Goal: Task Accomplishment & Management: Complete application form

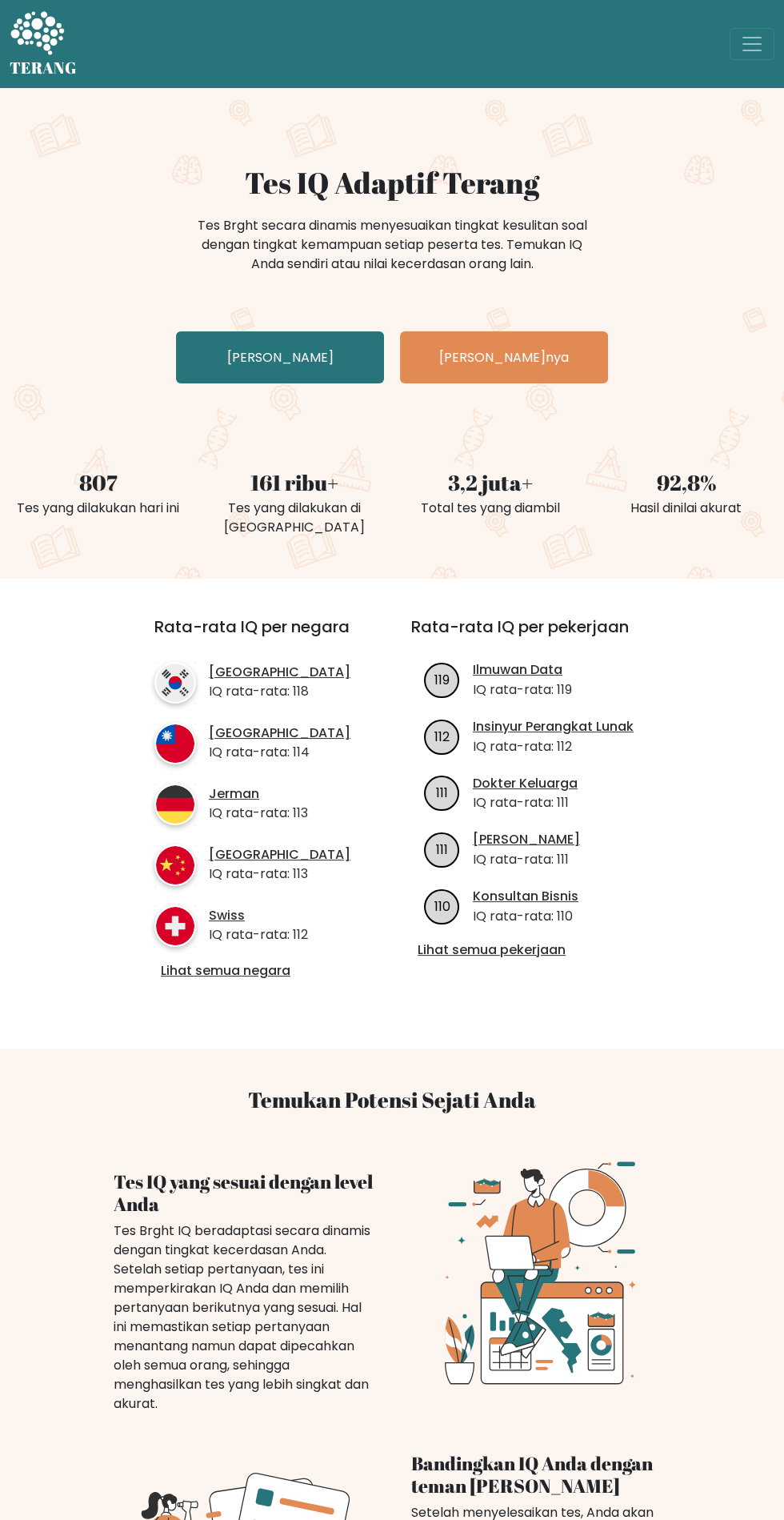
click at [349, 361] on link "[PERSON_NAME]" at bounding box center [280, 357] width 208 height 52
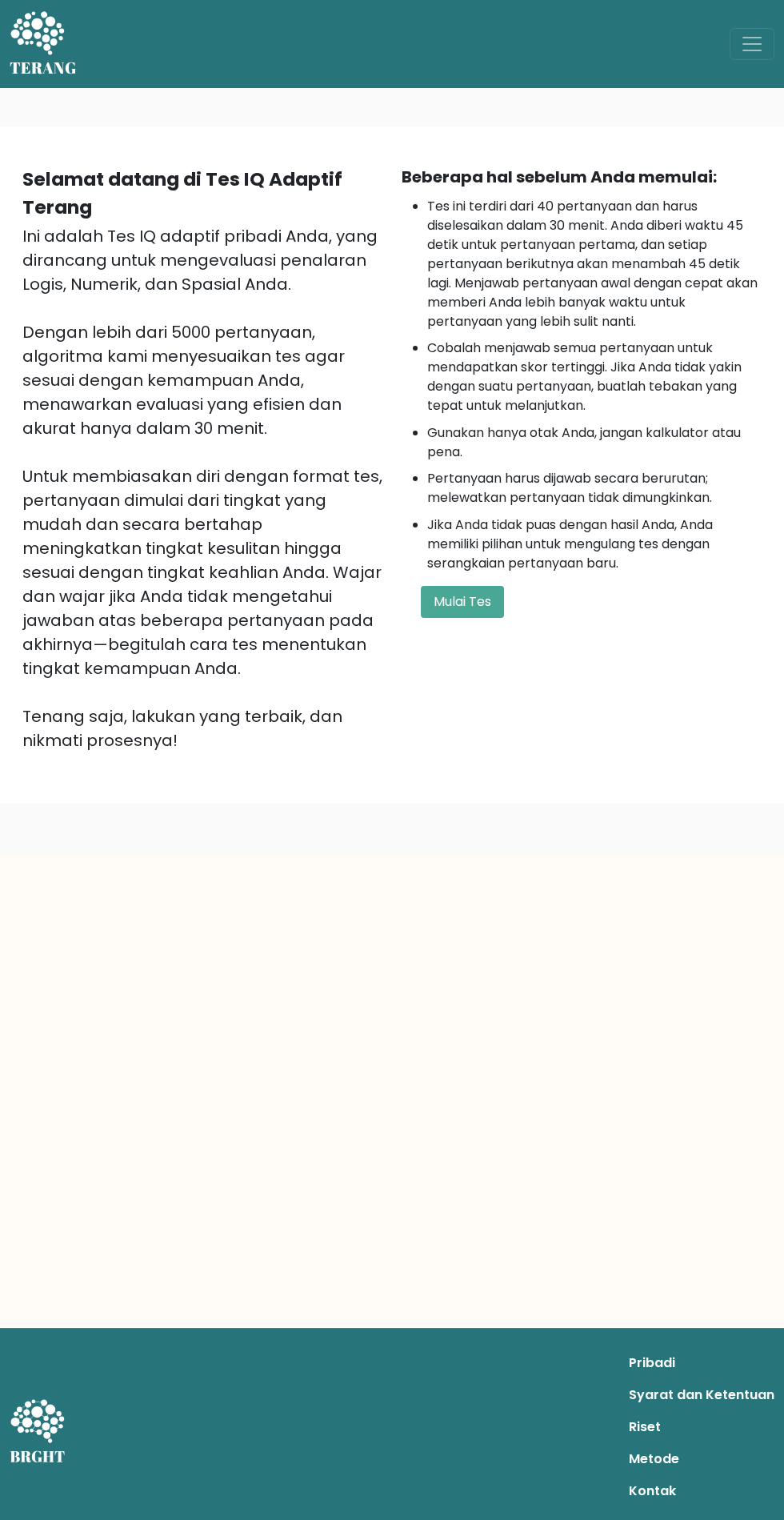
click at [483, 592] on font "Mulai Tes" at bounding box center [463, 601] width 58 height 19
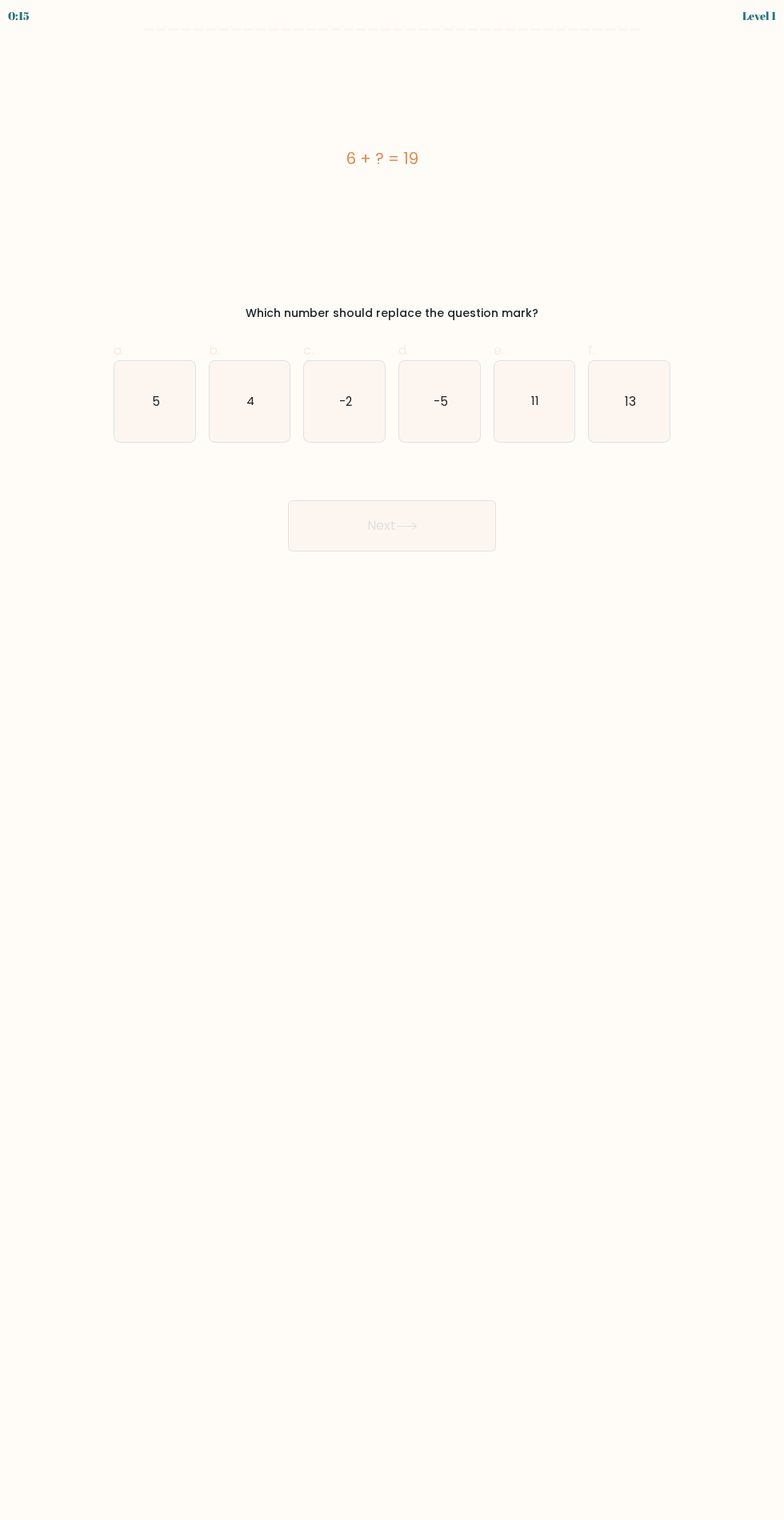
click at [662, 396] on icon "13" at bounding box center [629, 401] width 81 height 81
click at [393, 761] on input "f. 13" at bounding box center [392, 766] width 1 height 10
radio input "true"
click at [461, 535] on button "Next" at bounding box center [392, 526] width 208 height 52
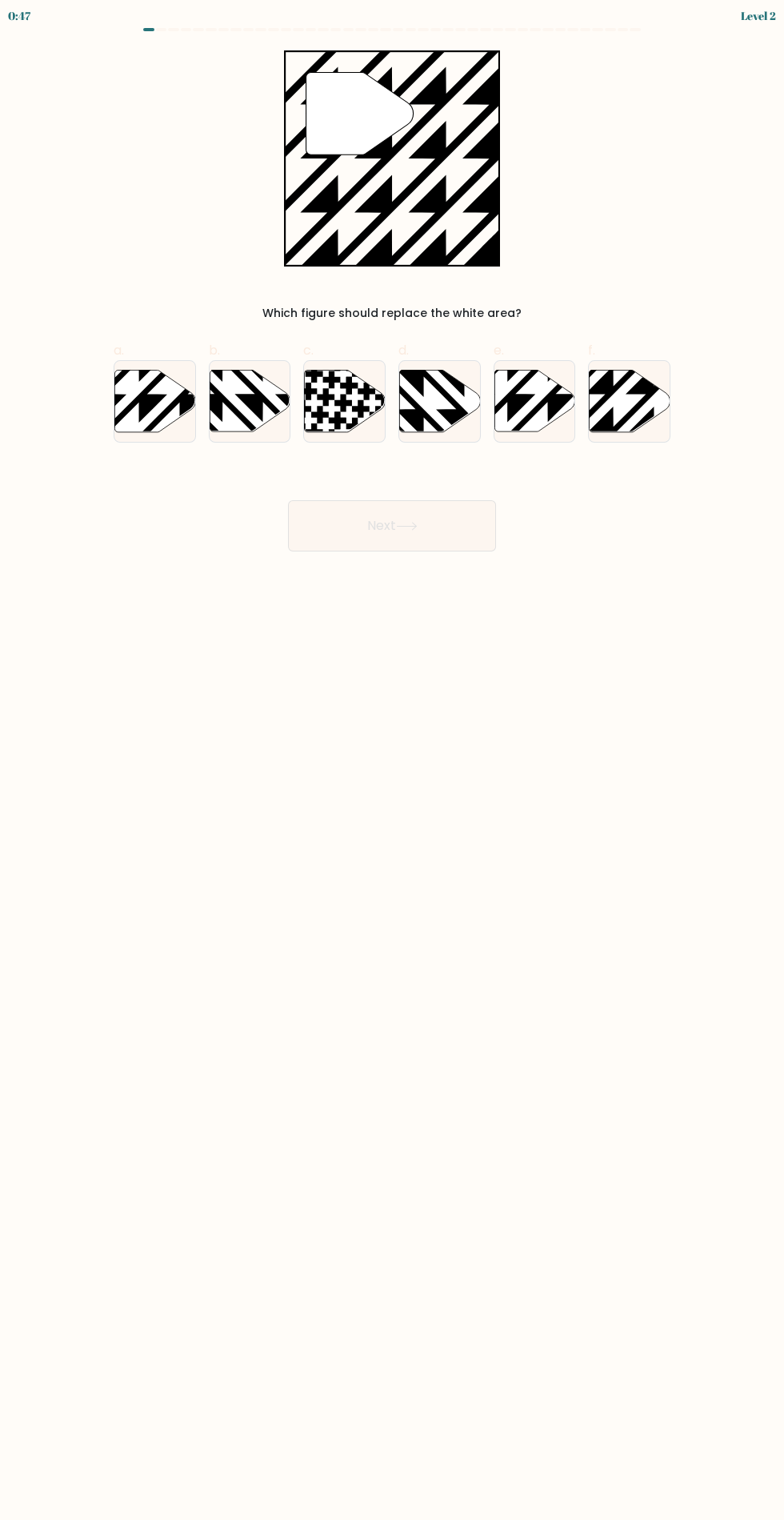
click at [627, 411] on icon at bounding box center [630, 401] width 81 height 61
click at [393, 761] on input "f." at bounding box center [392, 766] width 1 height 10
radio input "true"
click at [411, 526] on icon at bounding box center [407, 526] width 19 height 7
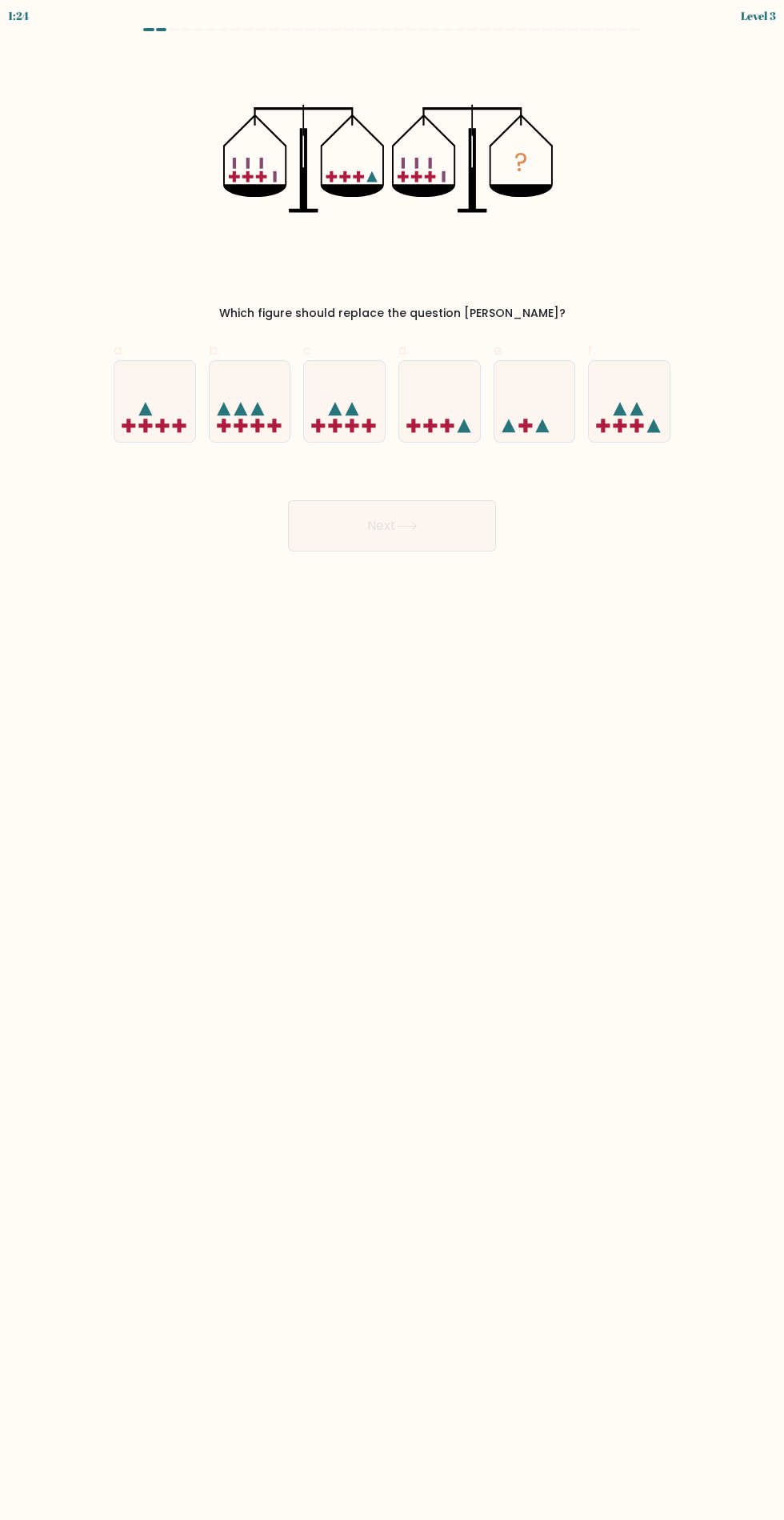
click at [455, 412] on icon at bounding box center [440, 401] width 81 height 66
click at [393, 761] on input "d." at bounding box center [392, 766] width 1 height 10
radio input "true"
click at [411, 526] on icon at bounding box center [407, 526] width 19 height 7
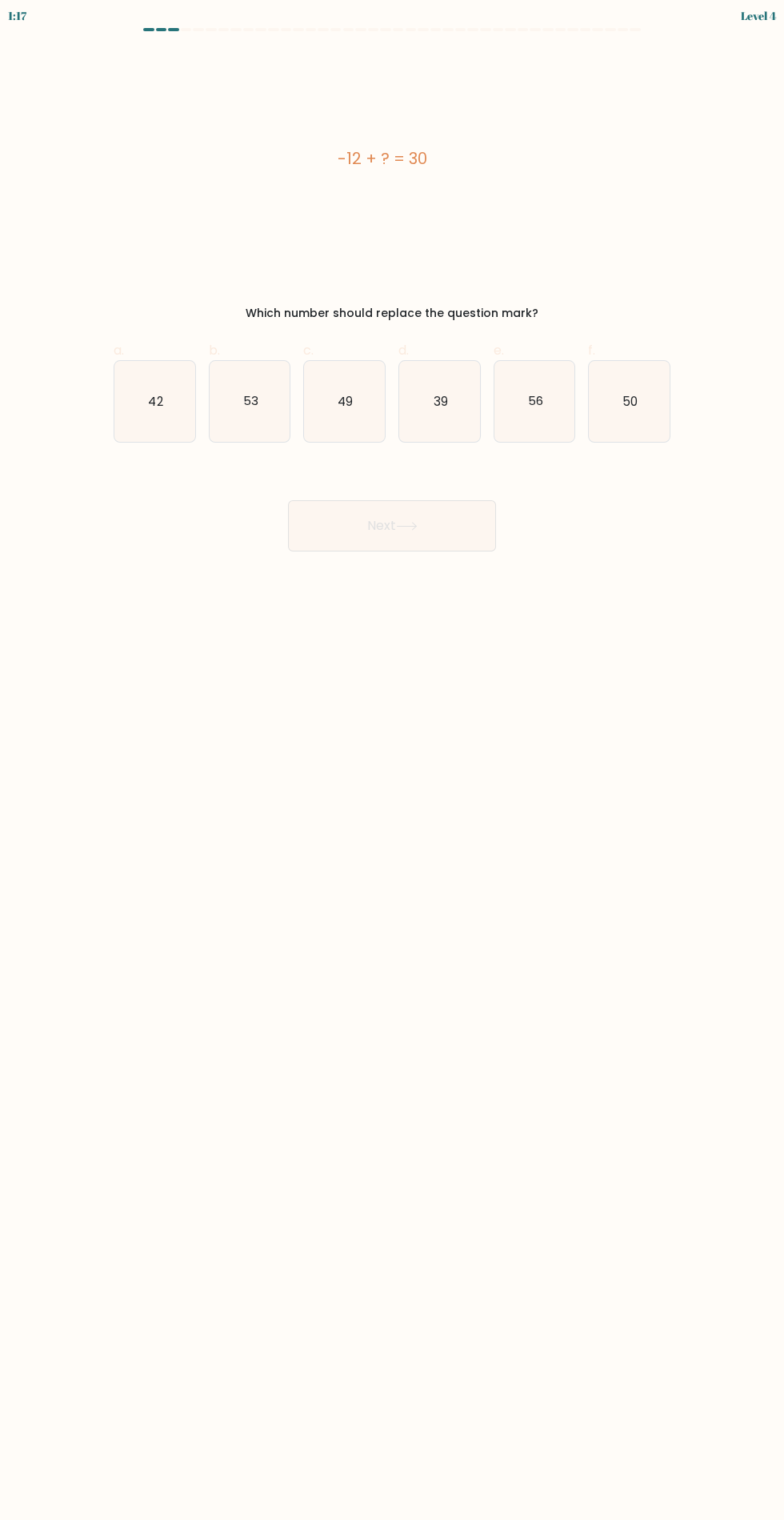
click at [180, 391] on icon "42" at bounding box center [155, 401] width 81 height 81
click at [392, 761] on input "a. 42" at bounding box center [392, 766] width 1 height 10
radio input "true"
click at [383, 506] on button "Next" at bounding box center [392, 526] width 208 height 52
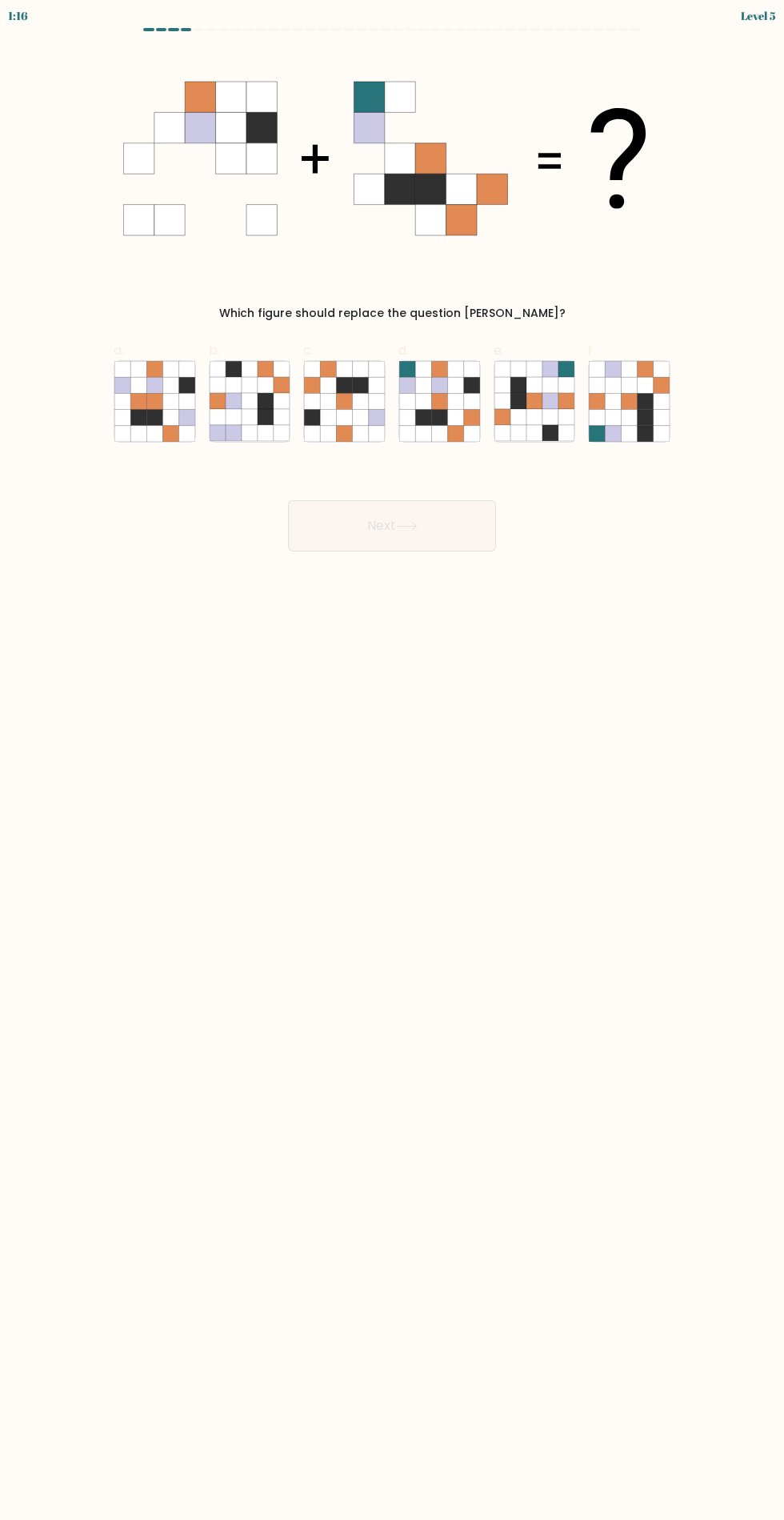
click at [417, 528] on icon at bounding box center [407, 526] width 22 height 9
click at [460, 414] on icon at bounding box center [455, 417] width 16 height 16
click at [393, 761] on input "d." at bounding box center [392, 766] width 1 height 10
radio input "true"
click at [461, 533] on button "Next" at bounding box center [392, 526] width 208 height 52
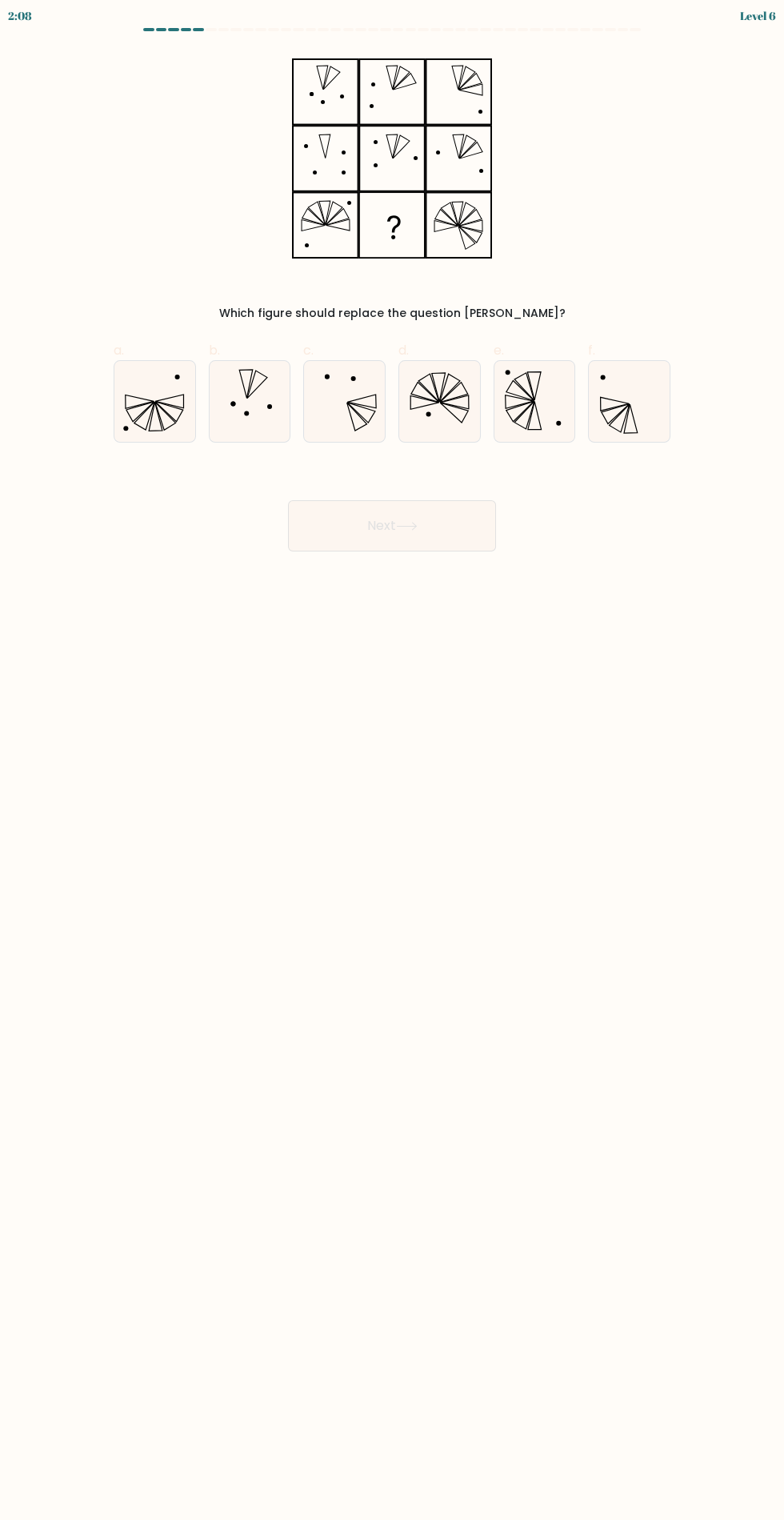
click at [647, 419] on icon at bounding box center [629, 401] width 81 height 81
click at [393, 761] on input "f." at bounding box center [392, 766] width 1 height 10
radio input "true"
click at [464, 532] on button "Next" at bounding box center [392, 526] width 208 height 52
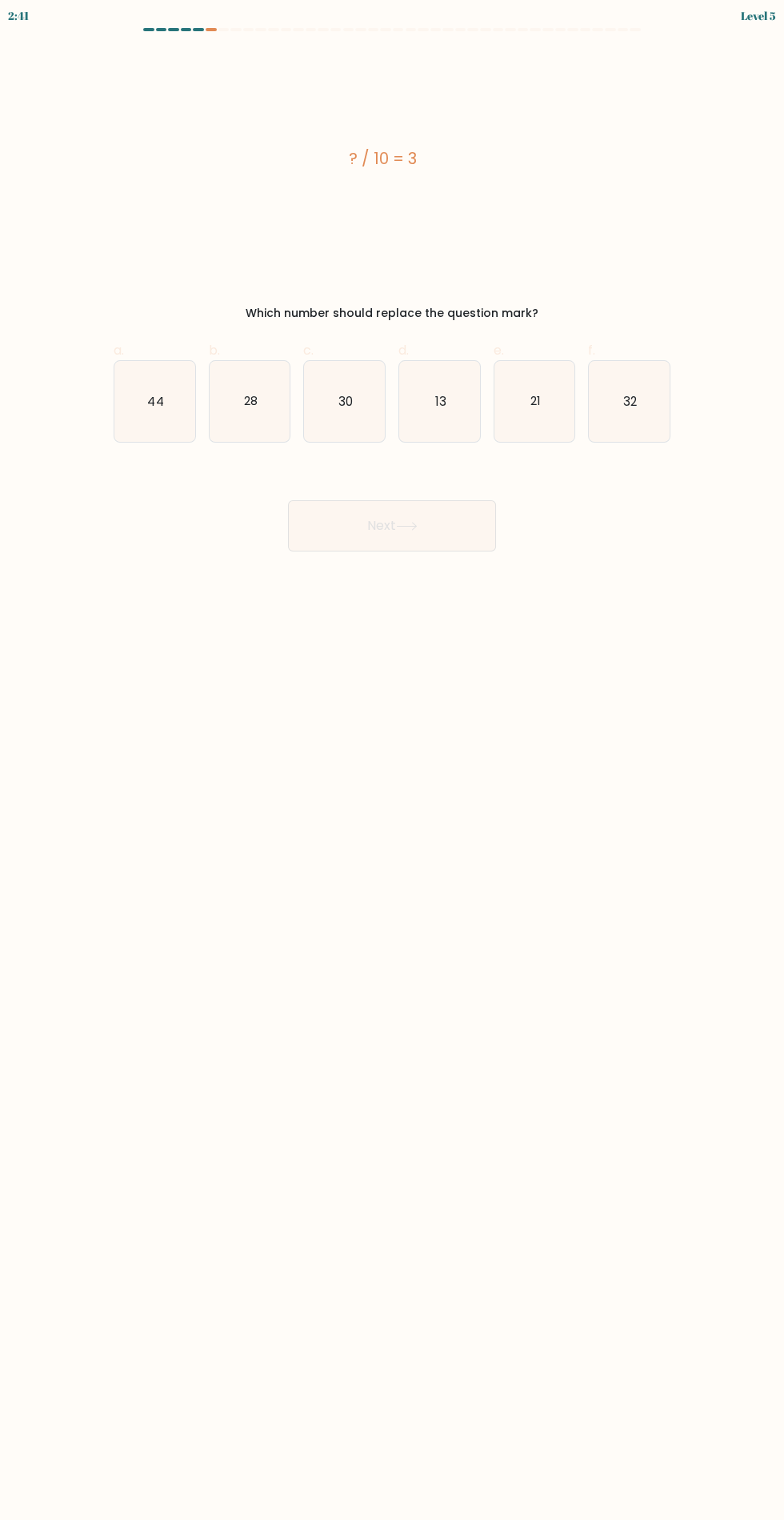
click at [411, 526] on icon at bounding box center [407, 526] width 19 height 7
click at [377, 391] on icon "30" at bounding box center [344, 401] width 81 height 81
click at [392, 761] on input "c. 30" at bounding box center [392, 766] width 1 height 10
radio input "true"
click at [380, 506] on button "Next" at bounding box center [392, 526] width 208 height 52
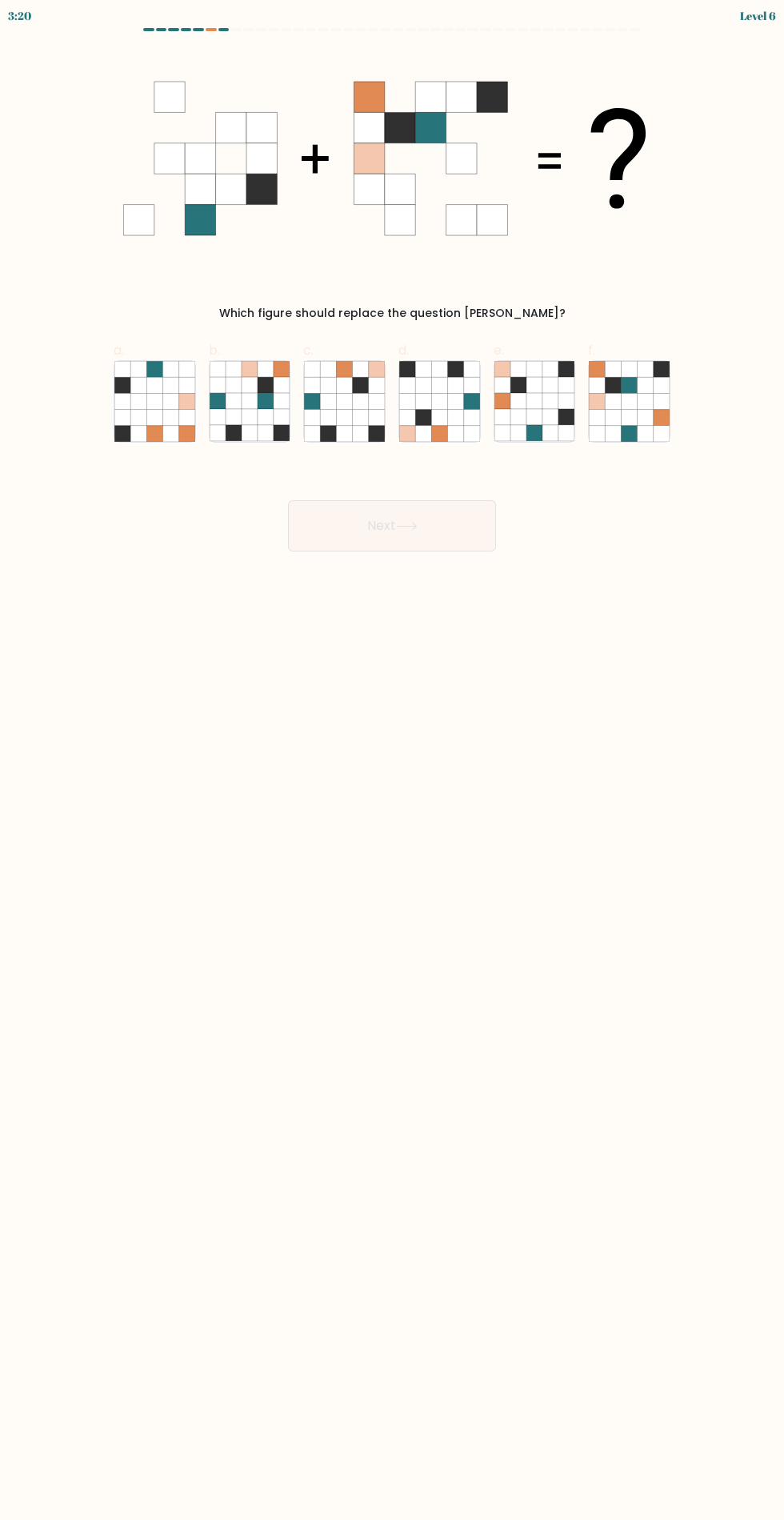
click at [608, 391] on icon at bounding box center [614, 385] width 16 height 16
click at [393, 761] on input "f." at bounding box center [392, 766] width 1 height 10
radio input "true"
click at [428, 523] on button "Next" at bounding box center [392, 526] width 208 height 52
